Goal: Transaction & Acquisition: Purchase product/service

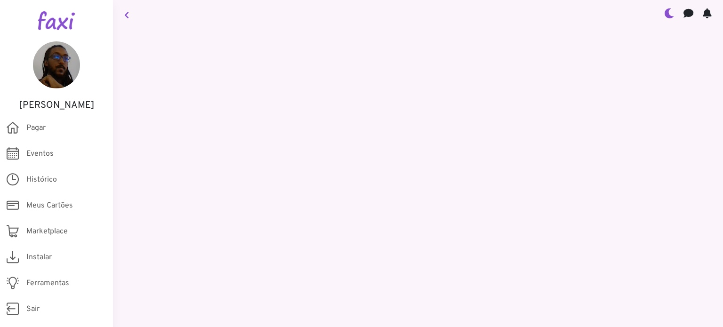
click at [126, 14] on icon at bounding box center [126, 15] width 5 height 8
click at [36, 153] on span "Eventos {{ $store.state.unread.explore }}" at bounding box center [39, 153] width 27 height 11
click at [39, 128] on span "Pagar" at bounding box center [35, 127] width 19 height 11
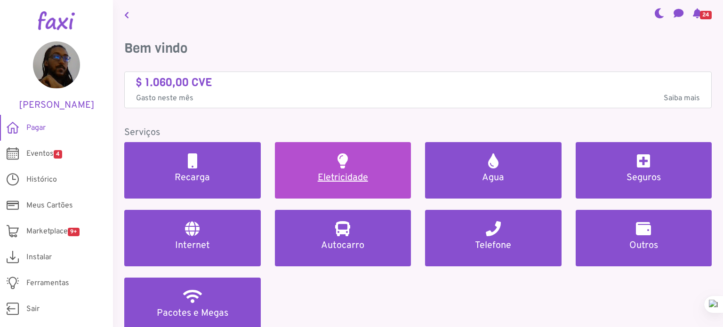
click at [315, 168] on link "Eletricidade" at bounding box center [343, 170] width 137 height 57
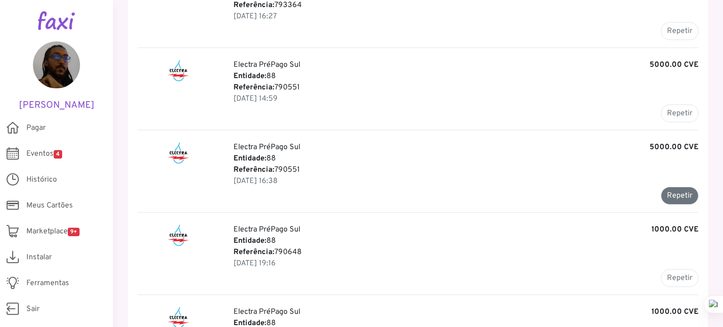
scroll to position [170, 0]
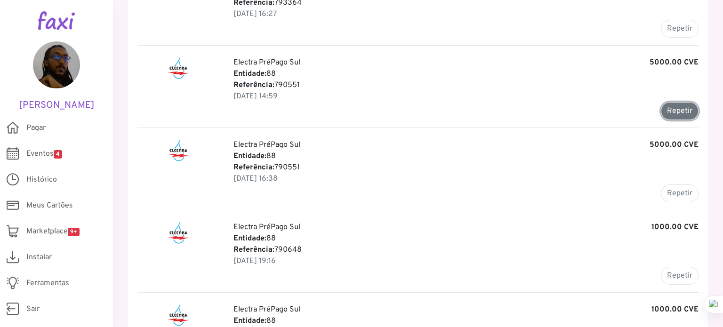
click at [682, 114] on button "Repetir" at bounding box center [680, 111] width 38 height 18
type input "******"
type input "*******"
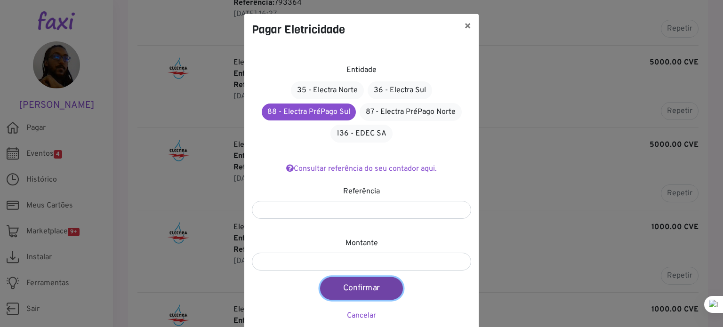
click at [361, 284] on button "Confirmar" at bounding box center [361, 288] width 83 height 23
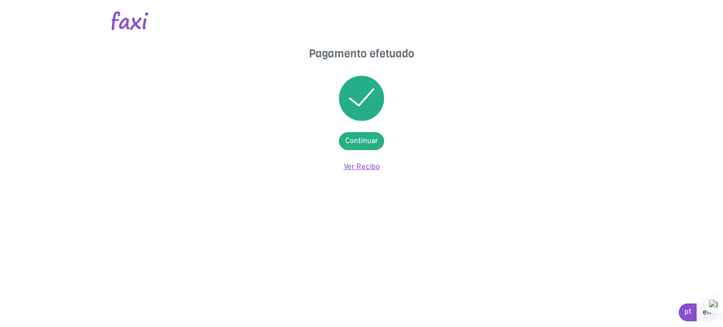
click at [358, 166] on link "Ver Recibo" at bounding box center [362, 166] width 36 height 9
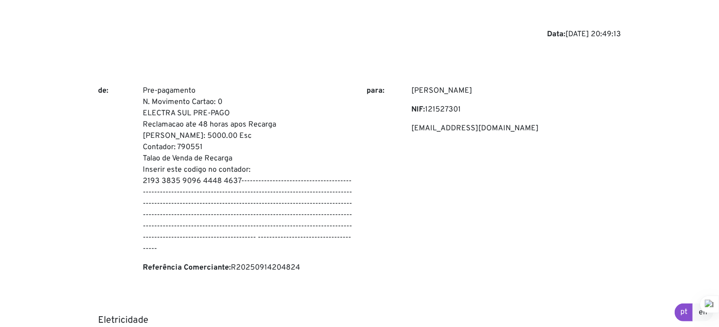
scroll to position [55, 0]
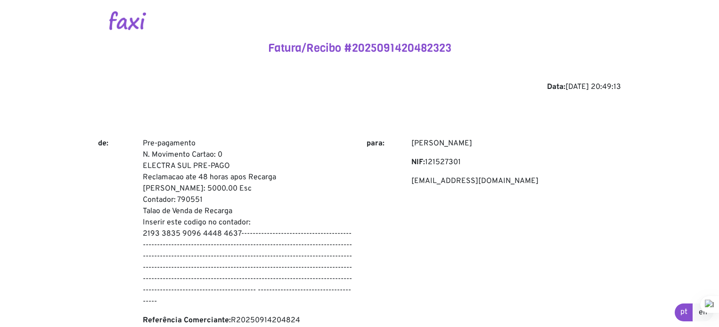
scroll to position [55, 0]
